Goal: Task Accomplishment & Management: Manage account settings

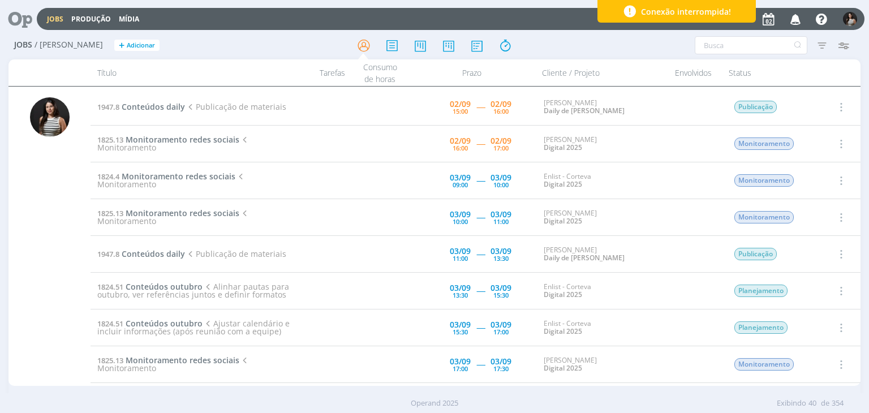
click at [837, 98] on button "button" at bounding box center [840, 107] width 27 height 19
click at [822, 178] on link "Iniciar timesheet" at bounding box center [808, 180] width 89 height 18
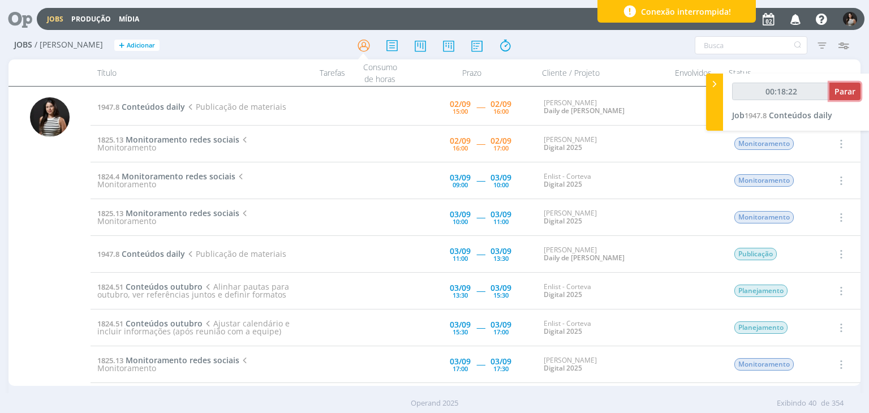
click at [845, 93] on span "Parar" at bounding box center [845, 91] width 21 height 11
type input "00:19:00"
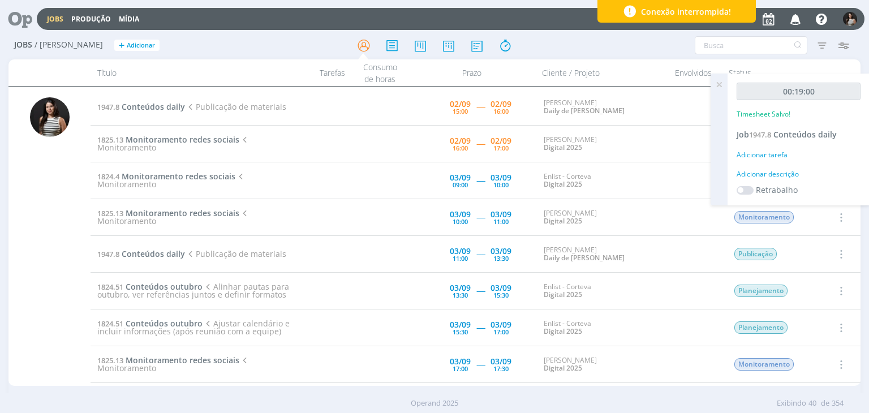
click at [720, 84] on icon at bounding box center [719, 85] width 20 height 22
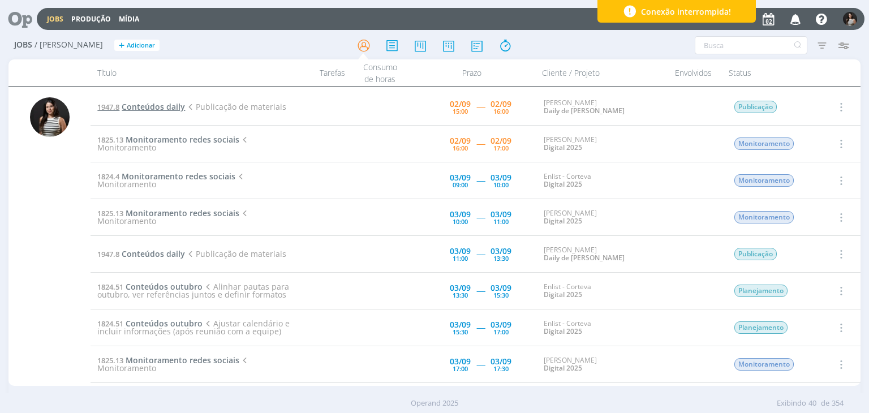
click at [143, 107] on span "Conteúdos daily" at bounding box center [153, 106] width 63 height 11
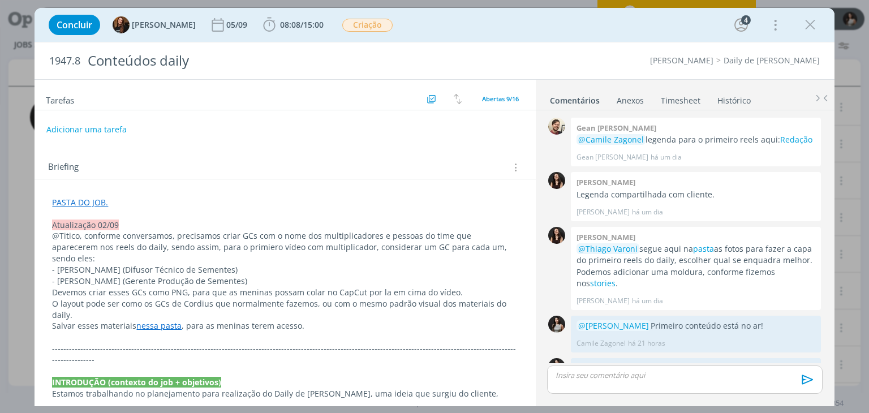
scroll to position [88, 0]
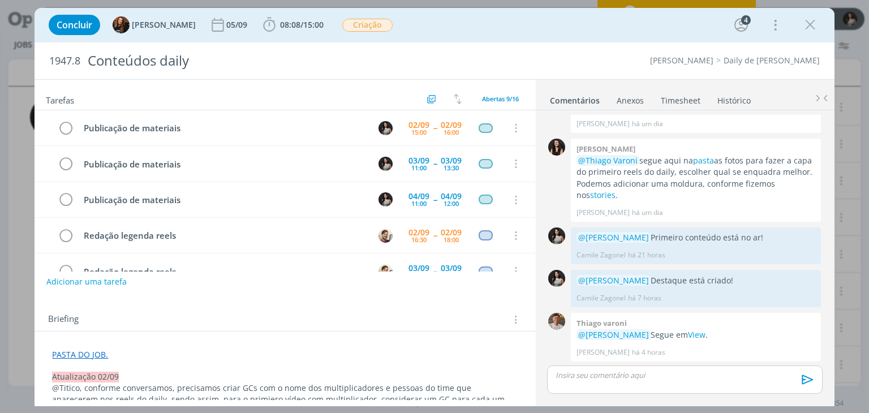
click at [673, 96] on link "Timesheet" at bounding box center [680, 98] width 41 height 16
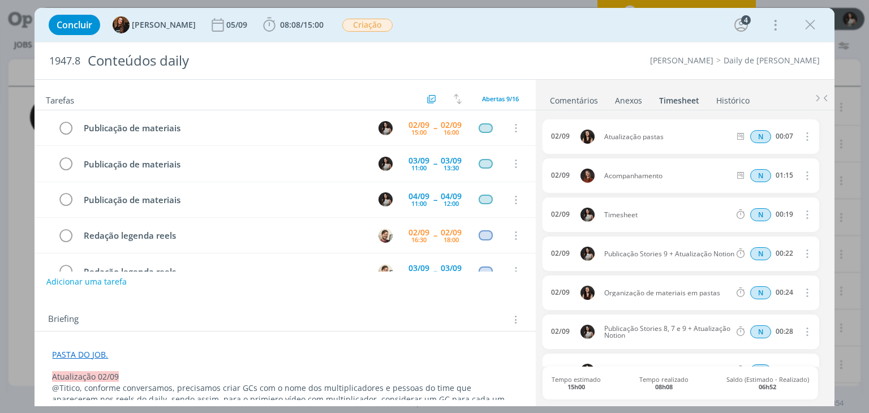
click at [801, 213] on icon "dialog" at bounding box center [806, 215] width 12 height 14
click at [781, 251] on link "Editar" at bounding box center [774, 252] width 89 height 18
drag, startPoint x: 654, startPoint y: 212, endPoint x: 602, endPoint y: 208, distance: 52.8
click at [602, 209] on span "Timesheet" at bounding box center [633, 215] width 66 height 12
click at [759, 84] on ul "Comentários Anexos 0 Timesheet Histórico" at bounding box center [685, 95] width 299 height 31
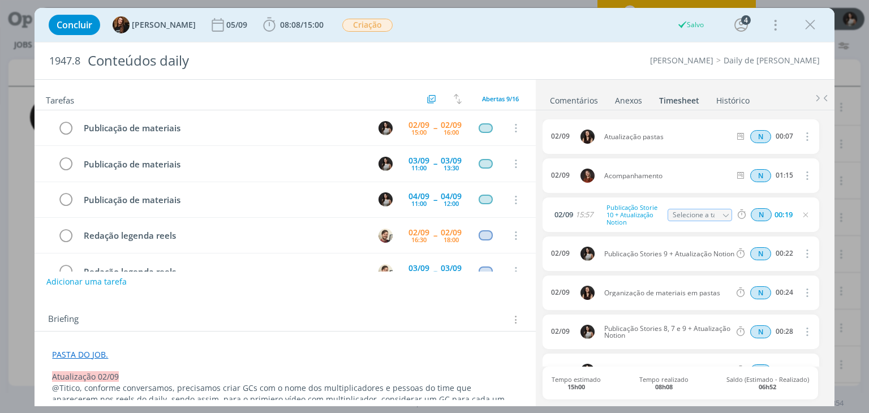
click at [822, 25] on div "Concluir Tayná Morsch [DATE] 08:08 / 15:00 Iniciar Apontar Data * [DATE] Horas …" at bounding box center [434, 24] width 783 height 27
click at [810, 25] on icon "dialog" at bounding box center [810, 24] width 17 height 17
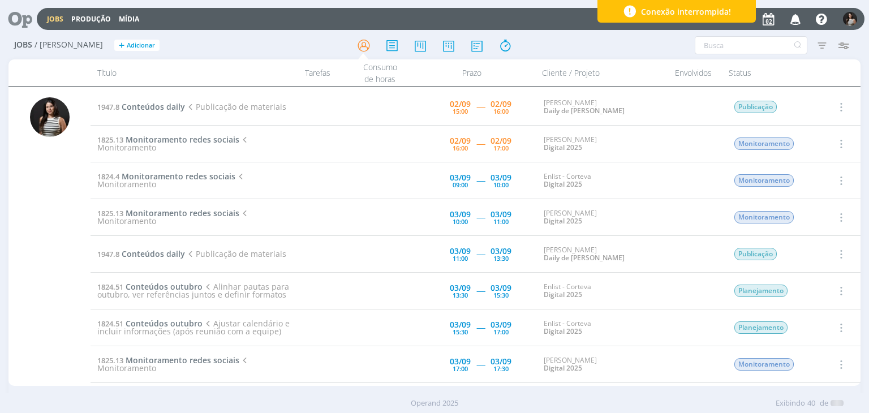
click at [842, 107] on icon "button" at bounding box center [840, 107] width 12 height 14
click at [817, 179] on link "Iniciar timesheet" at bounding box center [808, 180] width 89 height 18
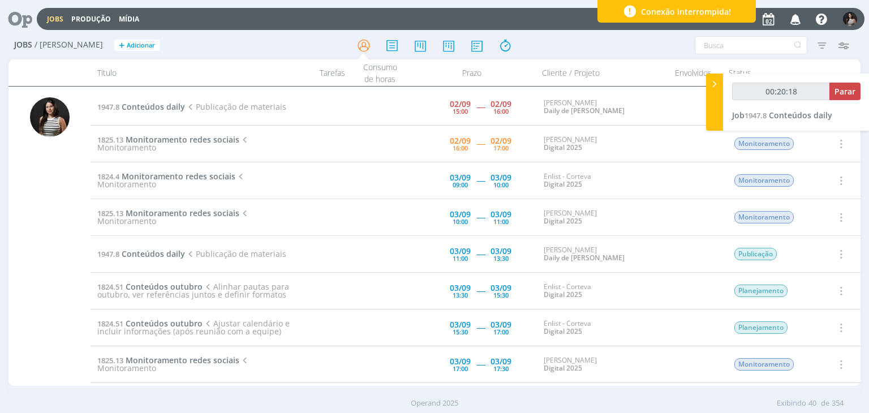
type input "00:20:19"
click at [843, 93] on span "Parar" at bounding box center [845, 91] width 21 height 11
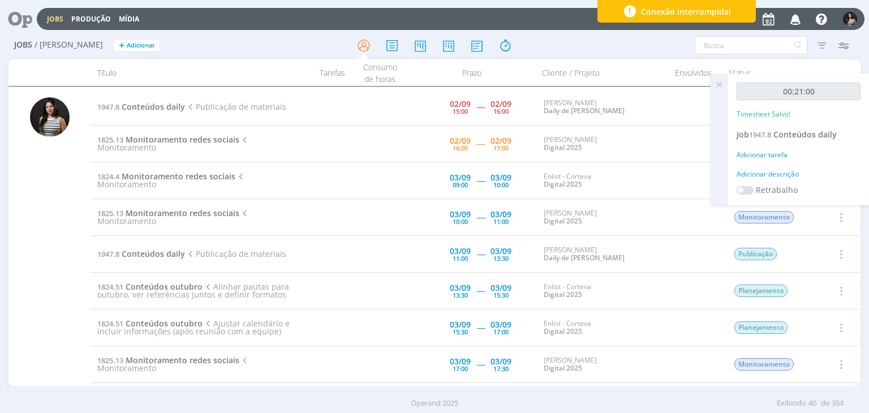
click at [721, 84] on icon at bounding box center [719, 85] width 20 height 22
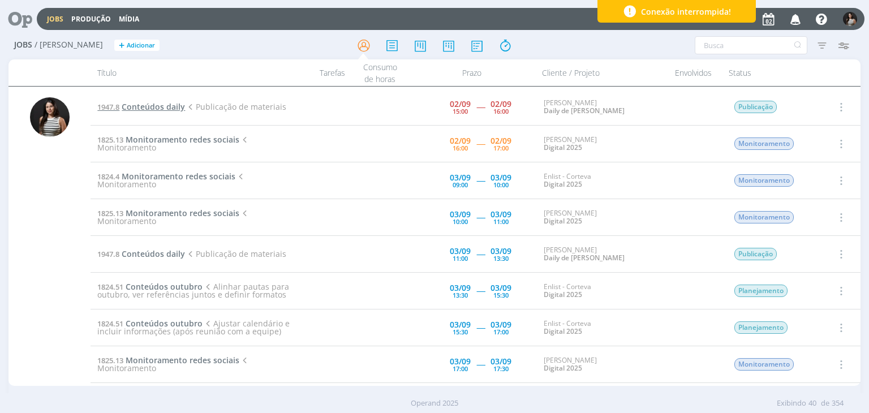
click at [162, 102] on span "Conteúdos daily" at bounding box center [153, 106] width 63 height 11
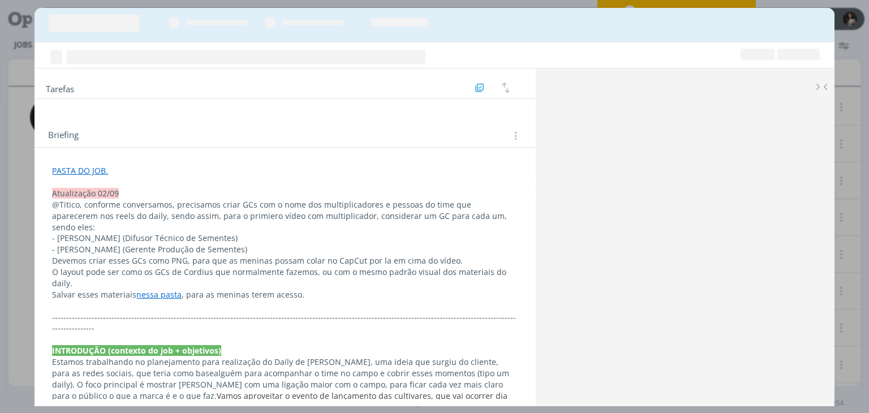
scroll to position [88, 0]
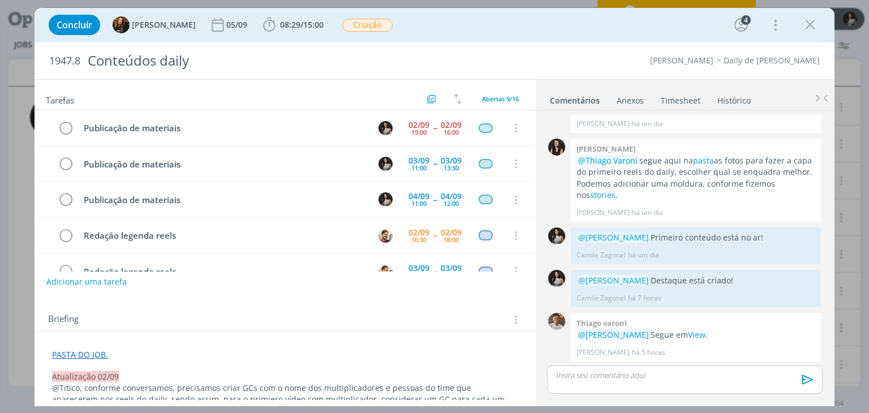
click at [690, 102] on link "Timesheet" at bounding box center [680, 98] width 41 height 16
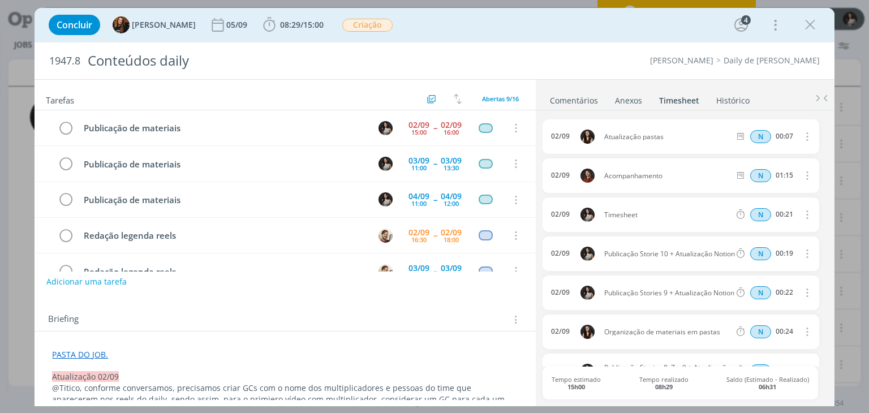
click at [801, 216] on icon "dialog" at bounding box center [806, 215] width 12 height 14
click at [766, 254] on link "Editar" at bounding box center [774, 252] width 89 height 18
drag, startPoint x: 638, startPoint y: 214, endPoint x: 581, endPoint y: 212, distance: 57.8
click at [581, 212] on div "[DATE] 16:18 Timesheet Selecione a tarefa N 00:21" at bounding box center [681, 214] width 276 height 35
click at [705, 84] on ul "Comentários Anexos 0 Timesheet Histórico" at bounding box center [685, 95] width 299 height 31
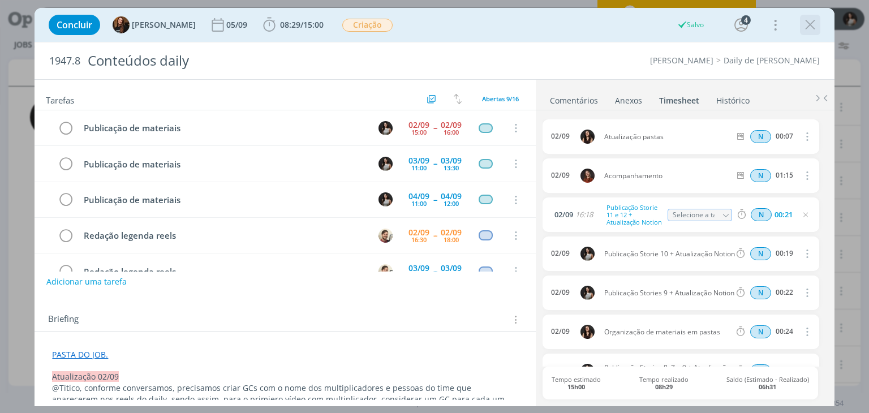
click at [813, 33] on button "dialog" at bounding box center [810, 24] width 17 height 17
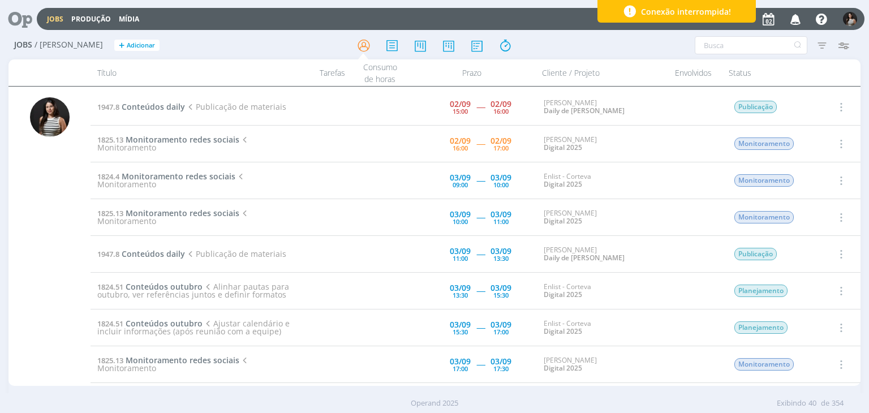
click at [839, 108] on icon "button" at bounding box center [840, 107] width 12 height 14
click at [813, 181] on link "Iniciar timesheet" at bounding box center [808, 180] width 89 height 18
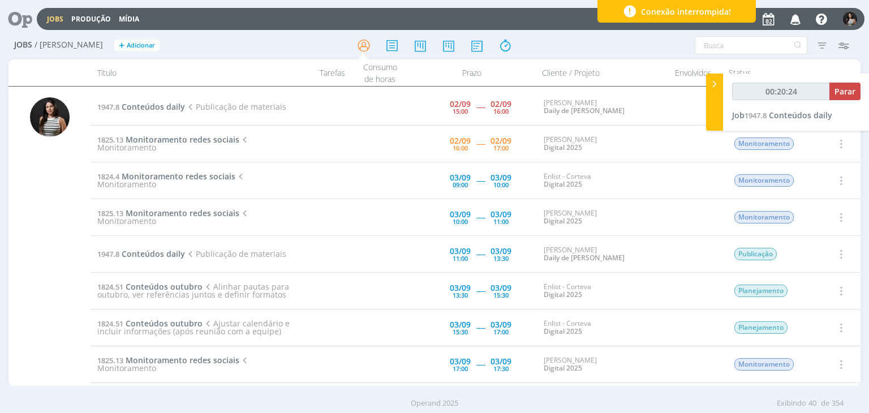
type input "00:20:25"
click at [846, 95] on span "Parar" at bounding box center [845, 91] width 21 height 11
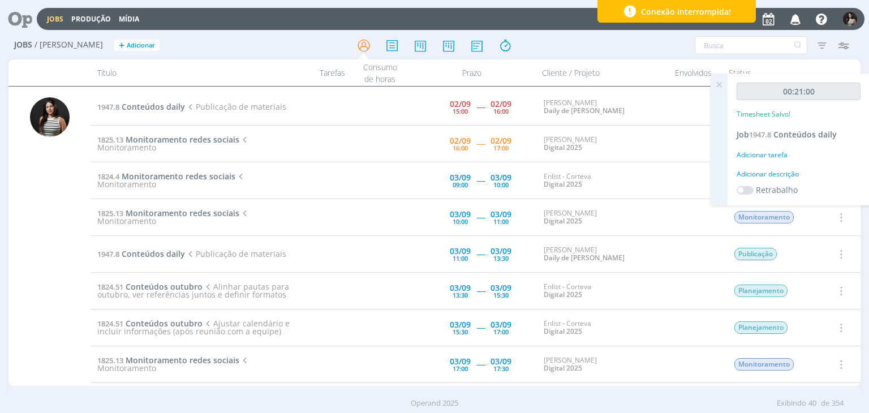
click at [722, 81] on icon at bounding box center [719, 85] width 20 height 22
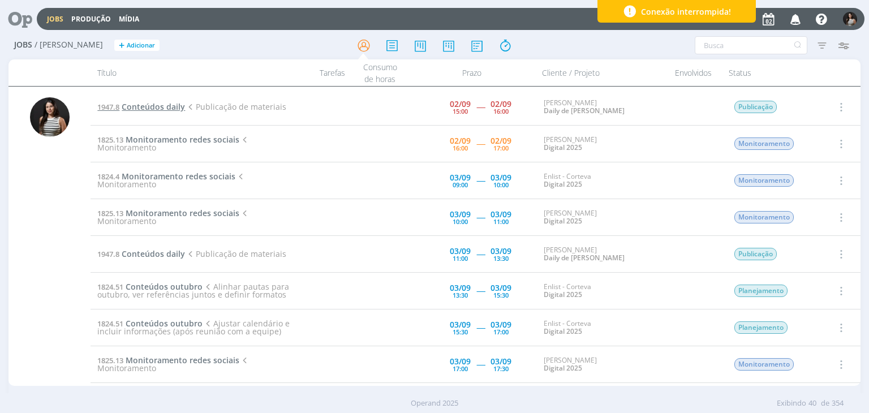
click at [162, 105] on span "Conteúdos daily" at bounding box center [153, 106] width 63 height 11
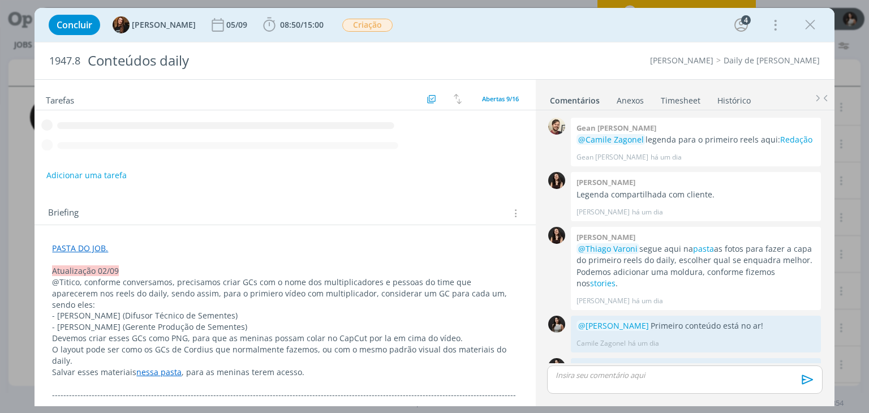
scroll to position [88, 0]
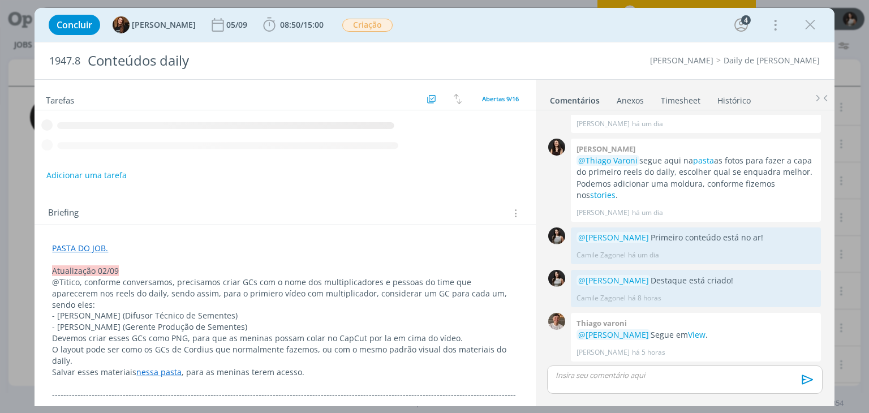
click at [686, 102] on link "Timesheet" at bounding box center [680, 98] width 41 height 16
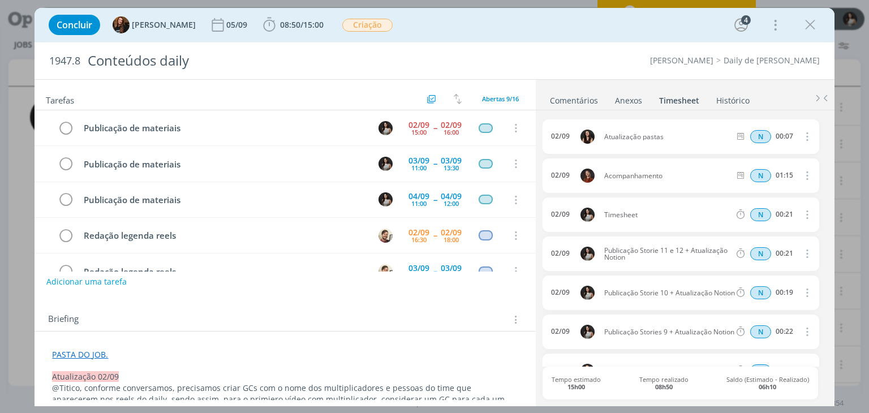
click at [801, 213] on icon "dialog" at bounding box center [806, 215] width 12 height 14
click at [766, 253] on link "Editar" at bounding box center [774, 252] width 89 height 18
drag, startPoint x: 649, startPoint y: 213, endPoint x: 574, endPoint y: 221, distance: 75.7
click at [574, 221] on div "[DATE] 16:49 Timesheet Selecione a tarefa N 00:21" at bounding box center [681, 214] width 276 height 35
click at [647, 78] on div "1947.8 Conteúdos daily Cordius - Corteva Daily de [PERSON_NAME]" at bounding box center [435, 60] width 800 height 37
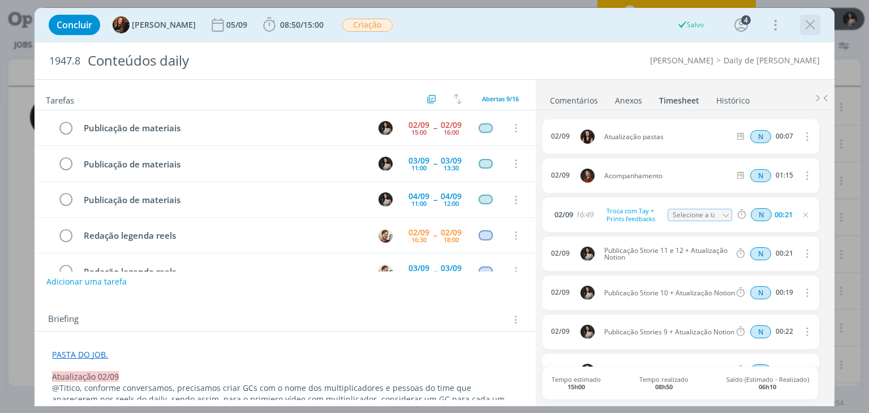
click at [813, 26] on icon "dialog" at bounding box center [810, 24] width 17 height 17
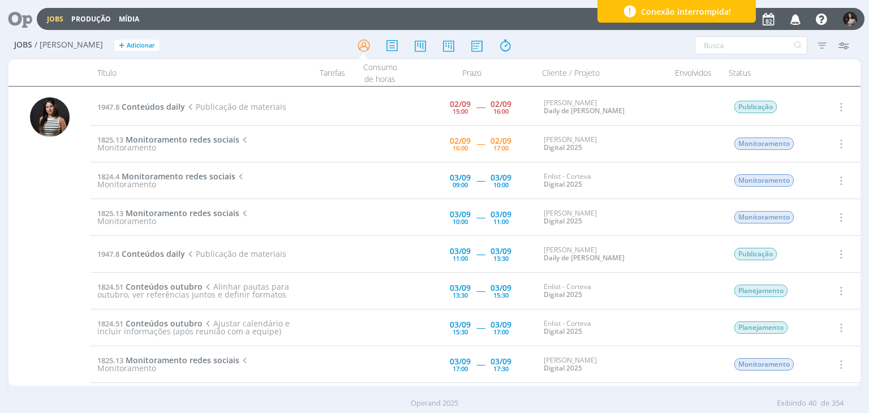
click at [840, 141] on icon "button" at bounding box center [840, 144] width 12 height 14
click at [796, 214] on link "Iniciar timesheet" at bounding box center [808, 217] width 89 height 18
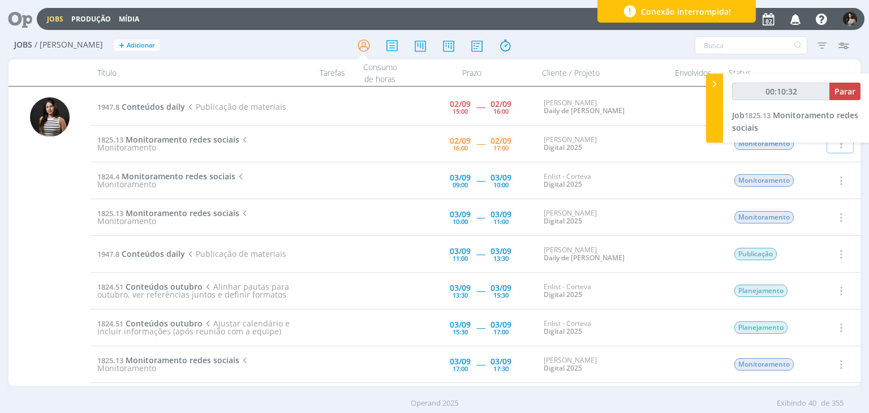
type input "00:10:33"
click at [714, 91] on div at bounding box center [714, 108] width 17 height 69
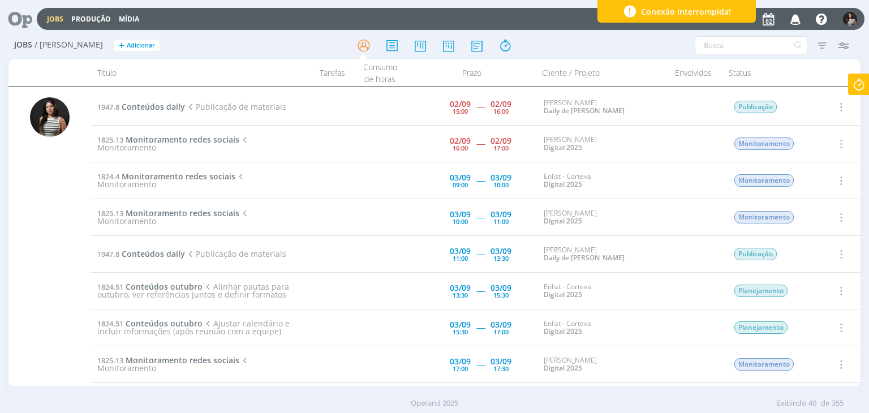
click at [869, 80] on icon at bounding box center [859, 85] width 20 height 22
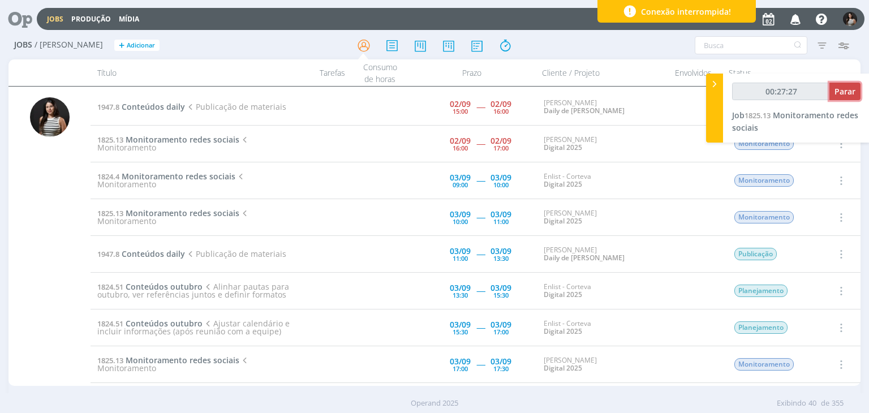
type input "00:27:28"
click at [842, 92] on span "Parar" at bounding box center [845, 91] width 21 height 11
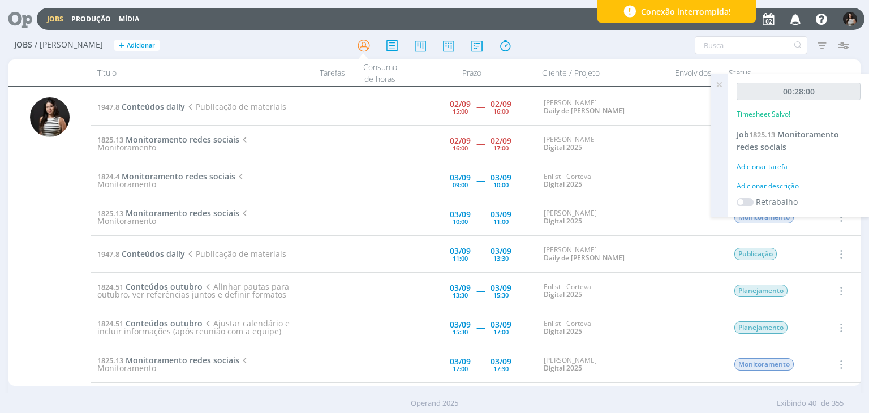
click at [714, 88] on icon at bounding box center [719, 85] width 20 height 22
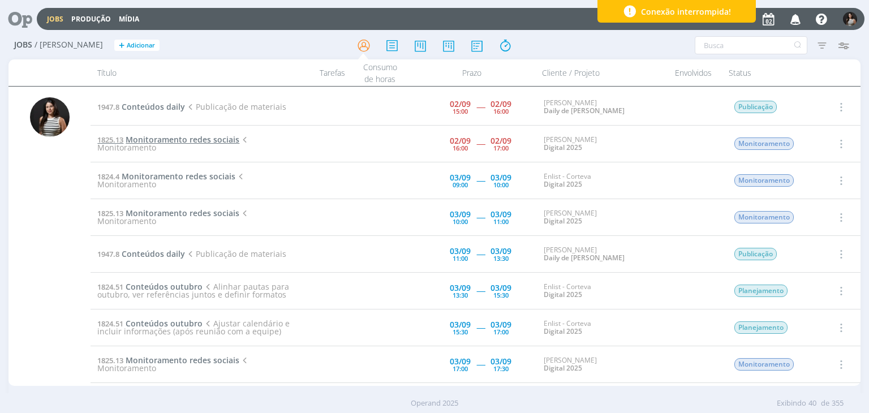
click at [220, 143] on span "Monitoramento redes sociais" at bounding box center [183, 139] width 114 height 11
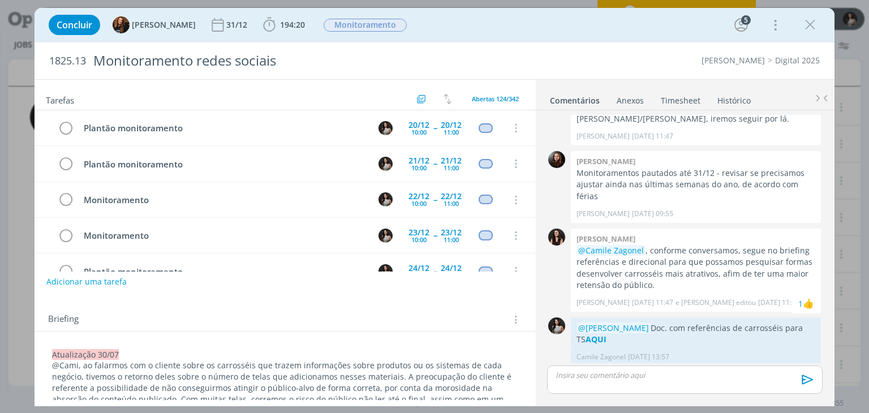
scroll to position [414, 0]
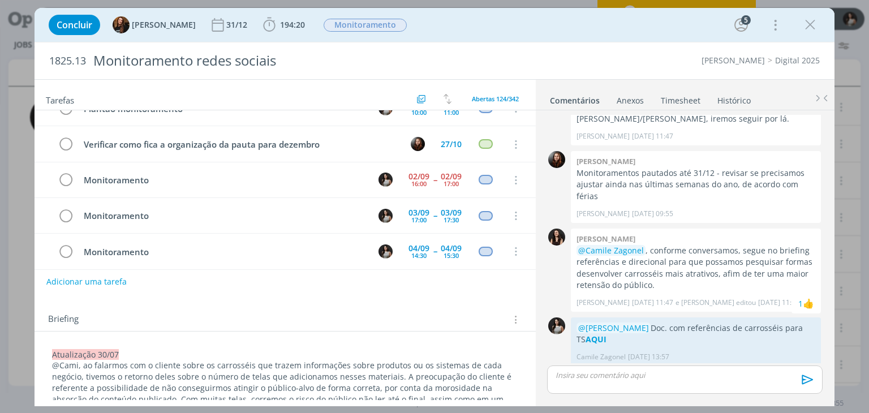
click at [681, 99] on link "Timesheet" at bounding box center [680, 98] width 41 height 16
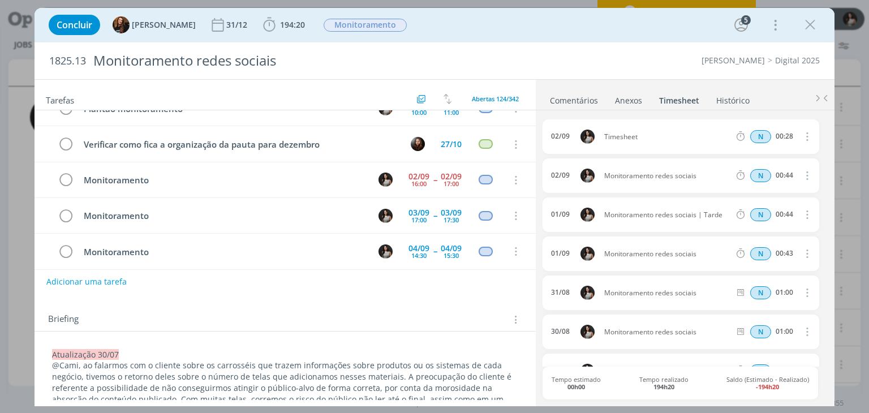
click at [802, 141] on icon "dialog" at bounding box center [806, 137] width 12 height 14
click at [791, 170] on link "Editar" at bounding box center [774, 174] width 89 height 18
drag, startPoint x: 654, startPoint y: 137, endPoint x: 566, endPoint y: 147, distance: 88.8
click at [566, 147] on div "[DATE] 17:17 Timesheet Selecione a tarefa N 00:28" at bounding box center [681, 136] width 276 height 35
click at [627, 66] on div "1825.13 Monitoramento redes sociais Cordius - Corteva Digital 2025" at bounding box center [435, 60] width 800 height 37
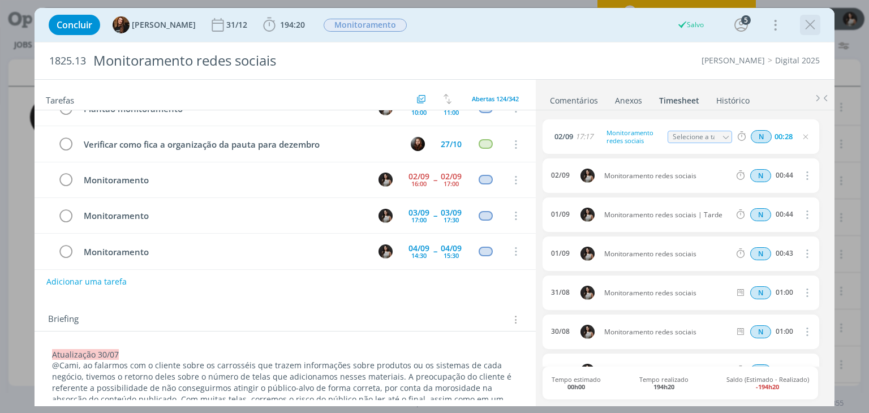
click at [808, 25] on icon "dialog" at bounding box center [810, 24] width 17 height 17
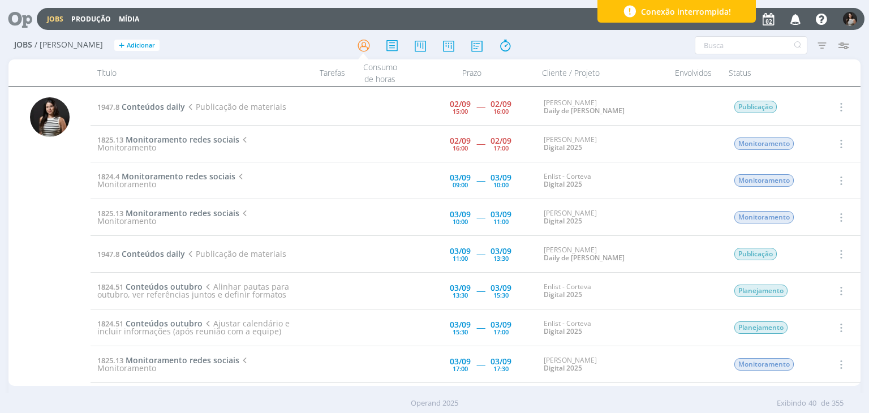
click at [841, 143] on icon "button" at bounding box center [840, 144] width 12 height 14
click at [817, 175] on link "Concluir" at bounding box center [808, 181] width 89 height 18
